Goal: Contribute content

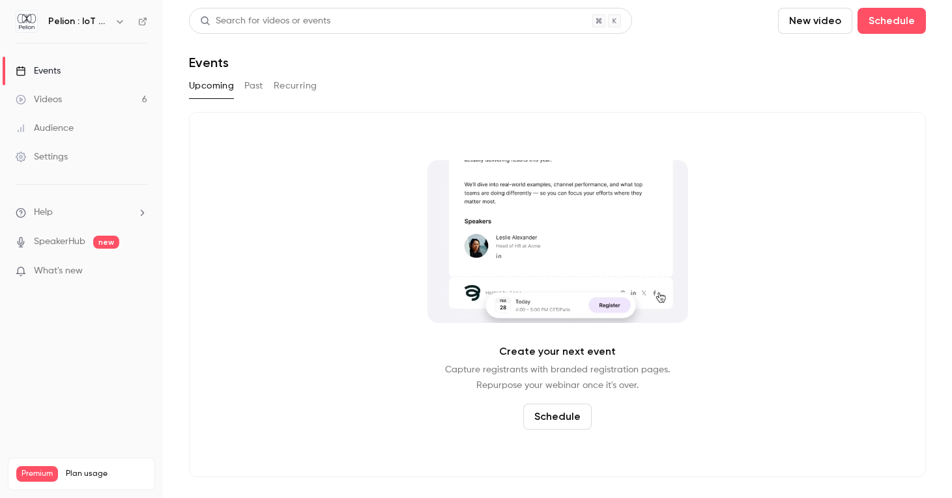
click at [91, 98] on link "Videos 6" at bounding box center [81, 99] width 163 height 29
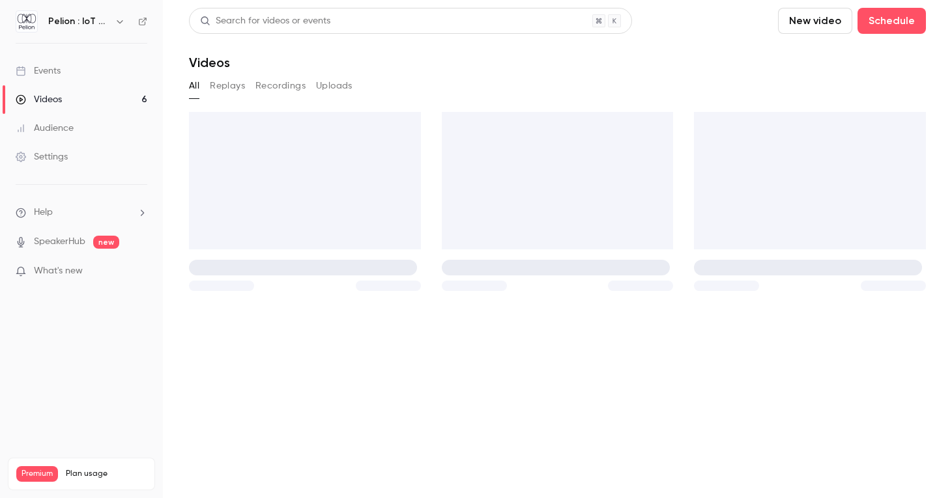
click at [80, 80] on link "Events" at bounding box center [81, 71] width 163 height 29
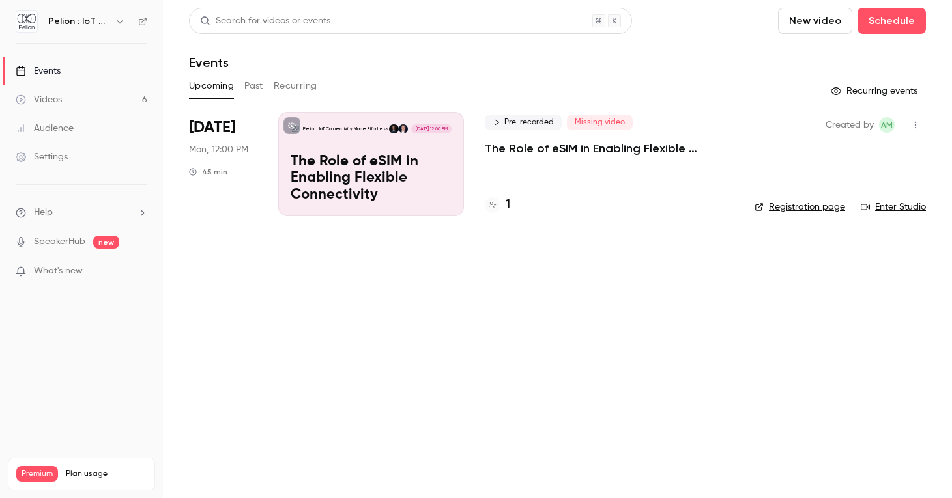
click at [393, 183] on p "The Role of eSIM in Enabling Flexible Connectivity" at bounding box center [371, 179] width 161 height 50
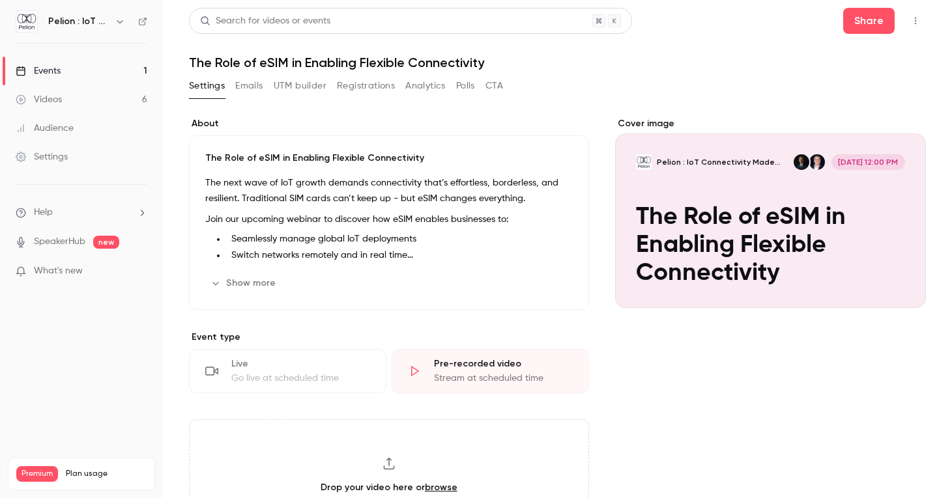
click at [745, 245] on div "Cover image" at bounding box center [770, 212] width 311 height 191
click at [0, 0] on input "Pelion : IoT Connectivity Made Effortless [DATE] 12:00 PM The Role of eSIM in E…" at bounding box center [0, 0] width 0 height 0
click at [902, 282] on icon "Cover image" at bounding box center [902, 284] width 14 height 10
click at [913, 16] on icon "button" at bounding box center [915, 20] width 10 height 9
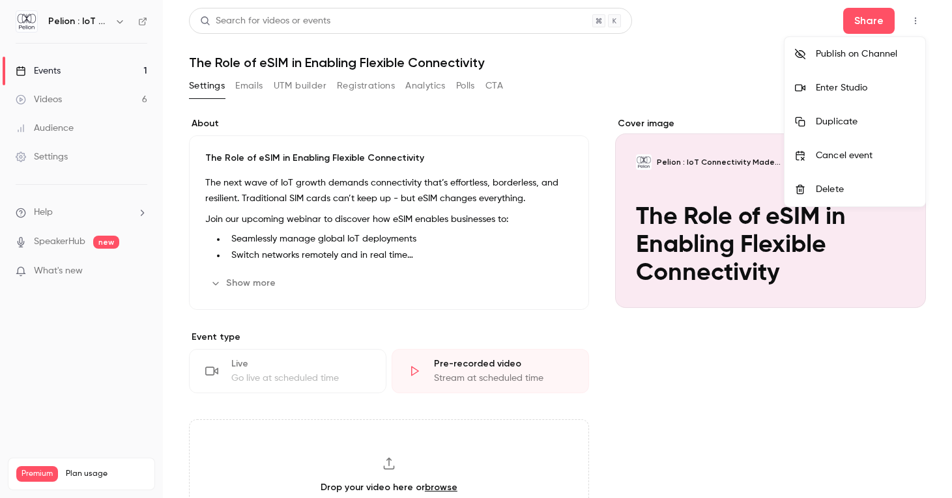
click at [749, 99] on div at bounding box center [476, 249] width 952 height 498
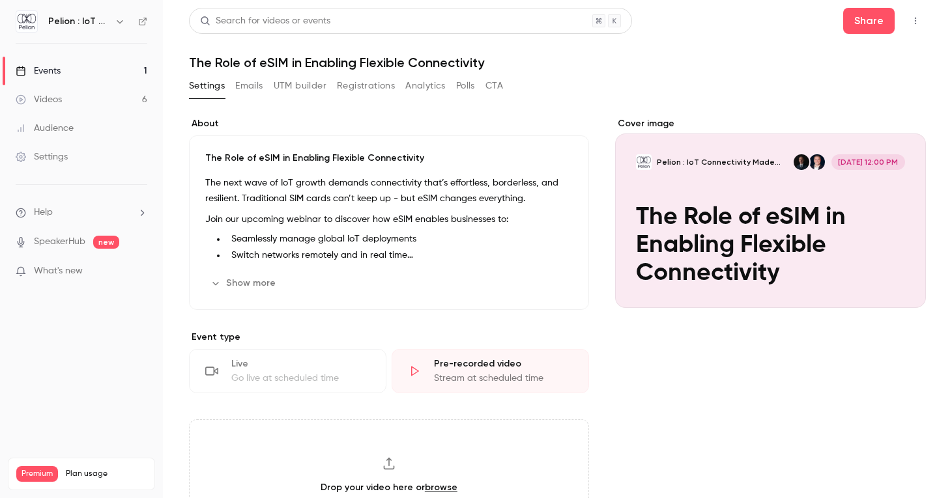
click at [53, 101] on div "Videos" at bounding box center [39, 99] width 46 height 13
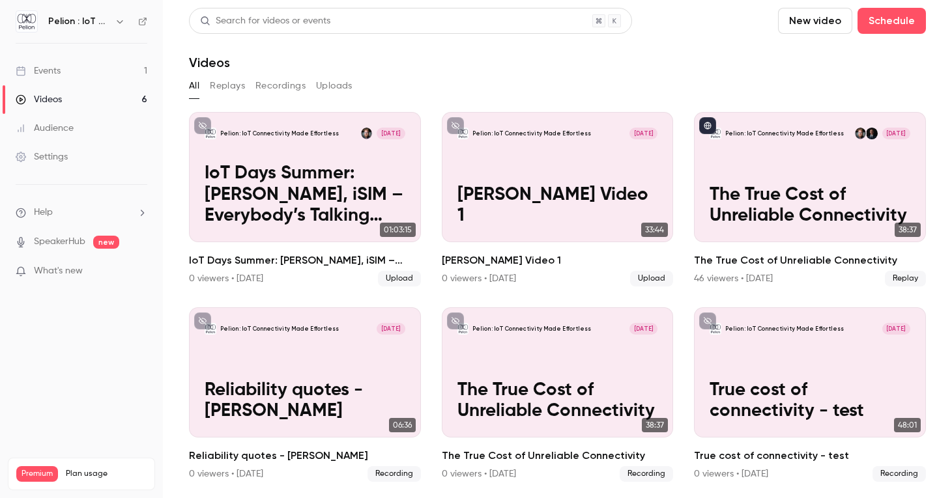
click at [778, 24] on button "New video" at bounding box center [815, 21] width 74 height 26
click at [671, 55] on div "Record" at bounding box center [713, 56] width 99 height 13
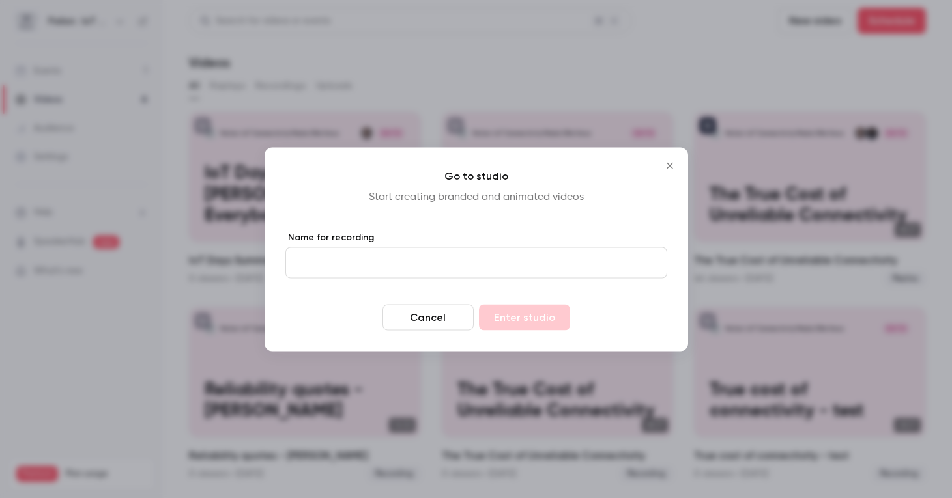
click at [428, 263] on input "Name for recording" at bounding box center [476, 262] width 382 height 31
type input "**********"
click at [530, 322] on button "Enter studio" at bounding box center [524, 317] width 91 height 26
